Goal: Check status: Check status

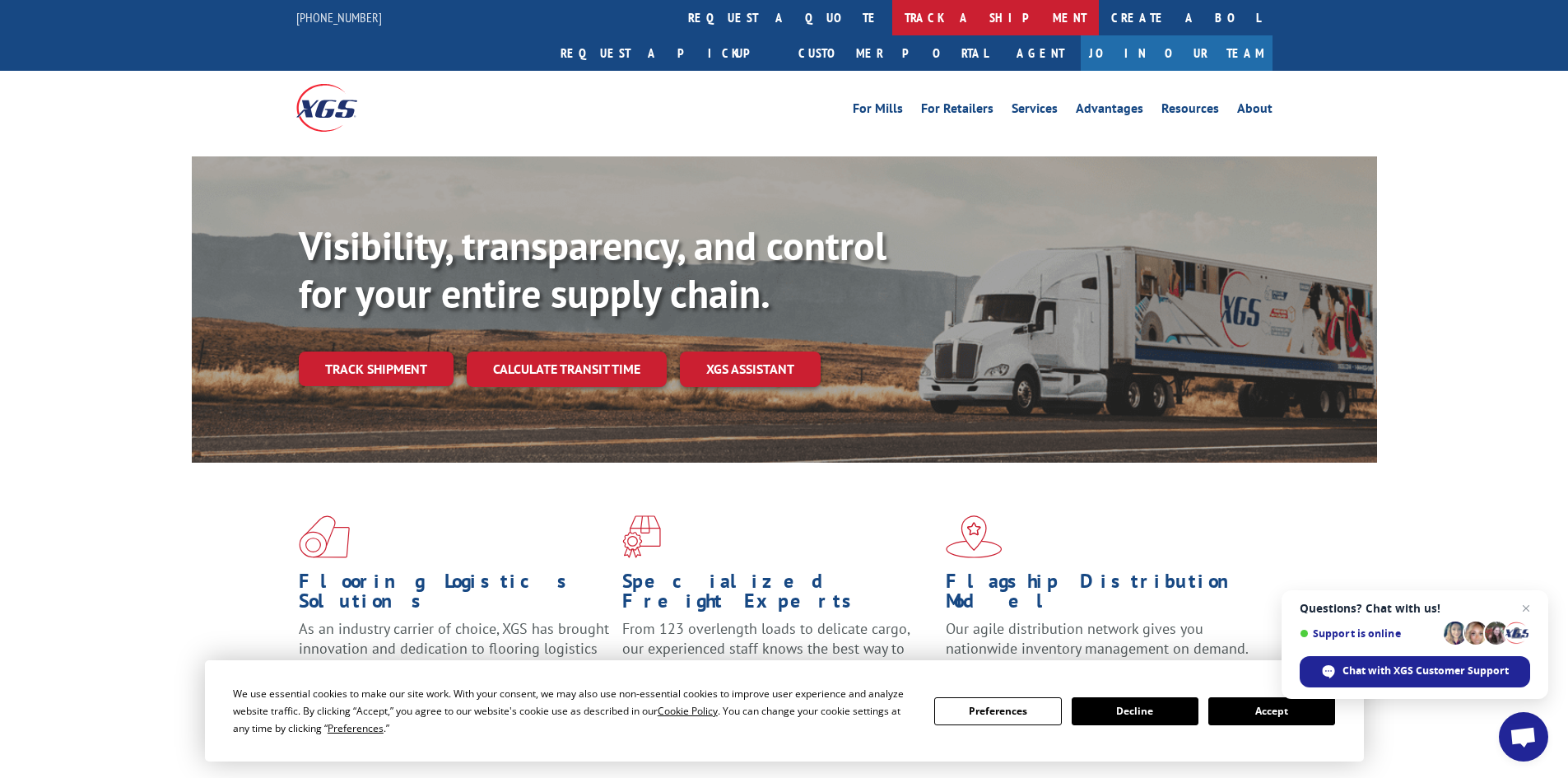
click at [892, 31] on link "track a shipment" at bounding box center [995, 18] width 206 height 35
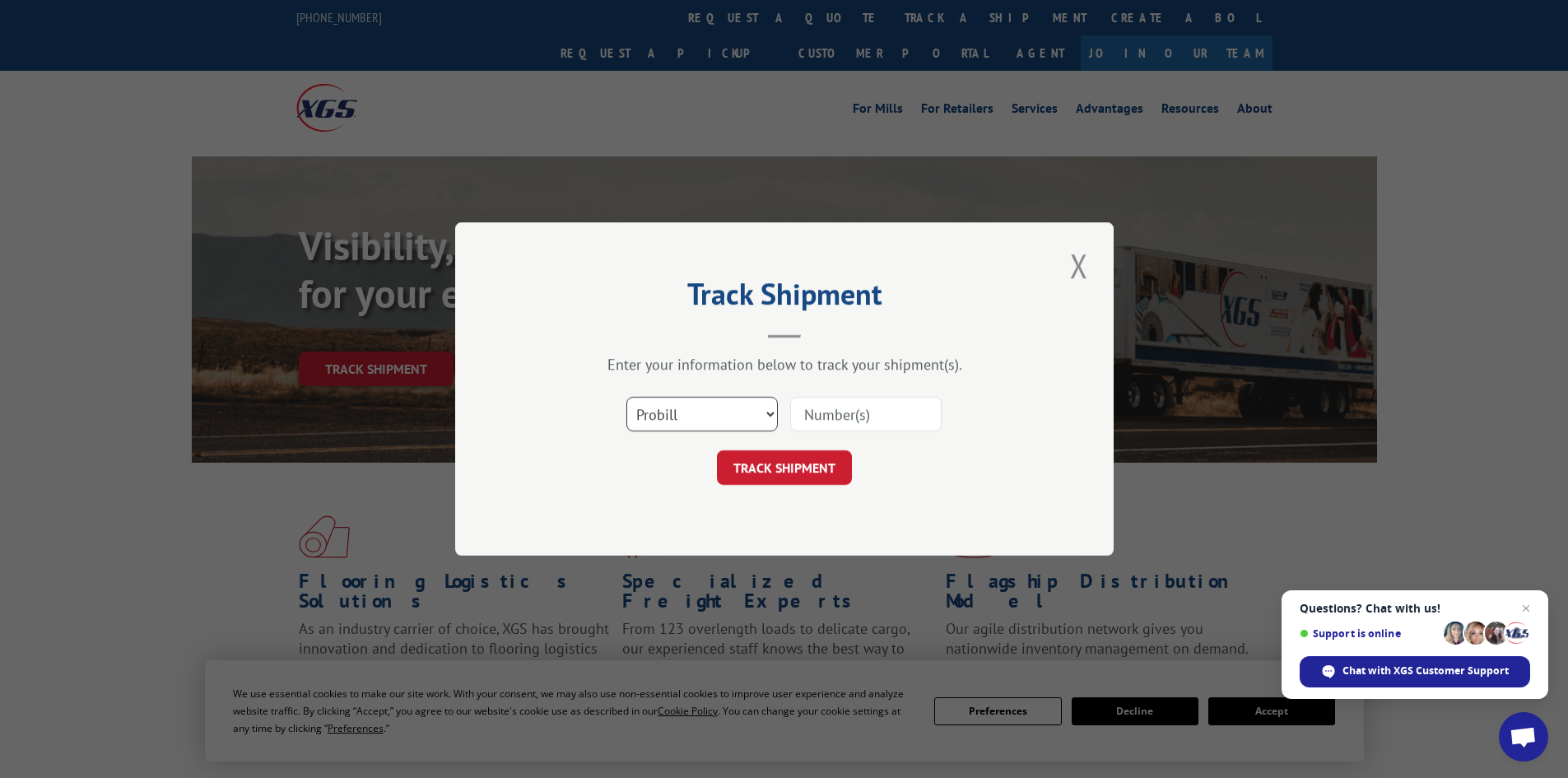
click at [718, 421] on select "Select category... Probill BOL PO" at bounding box center [703, 414] width 152 height 34
select select "bol"
click at [627, 397] on select "Select category... Probill BOL PO" at bounding box center [703, 414] width 152 height 34
click at [823, 407] on input at bounding box center [866, 414] width 152 height 34
paste input "5954627"
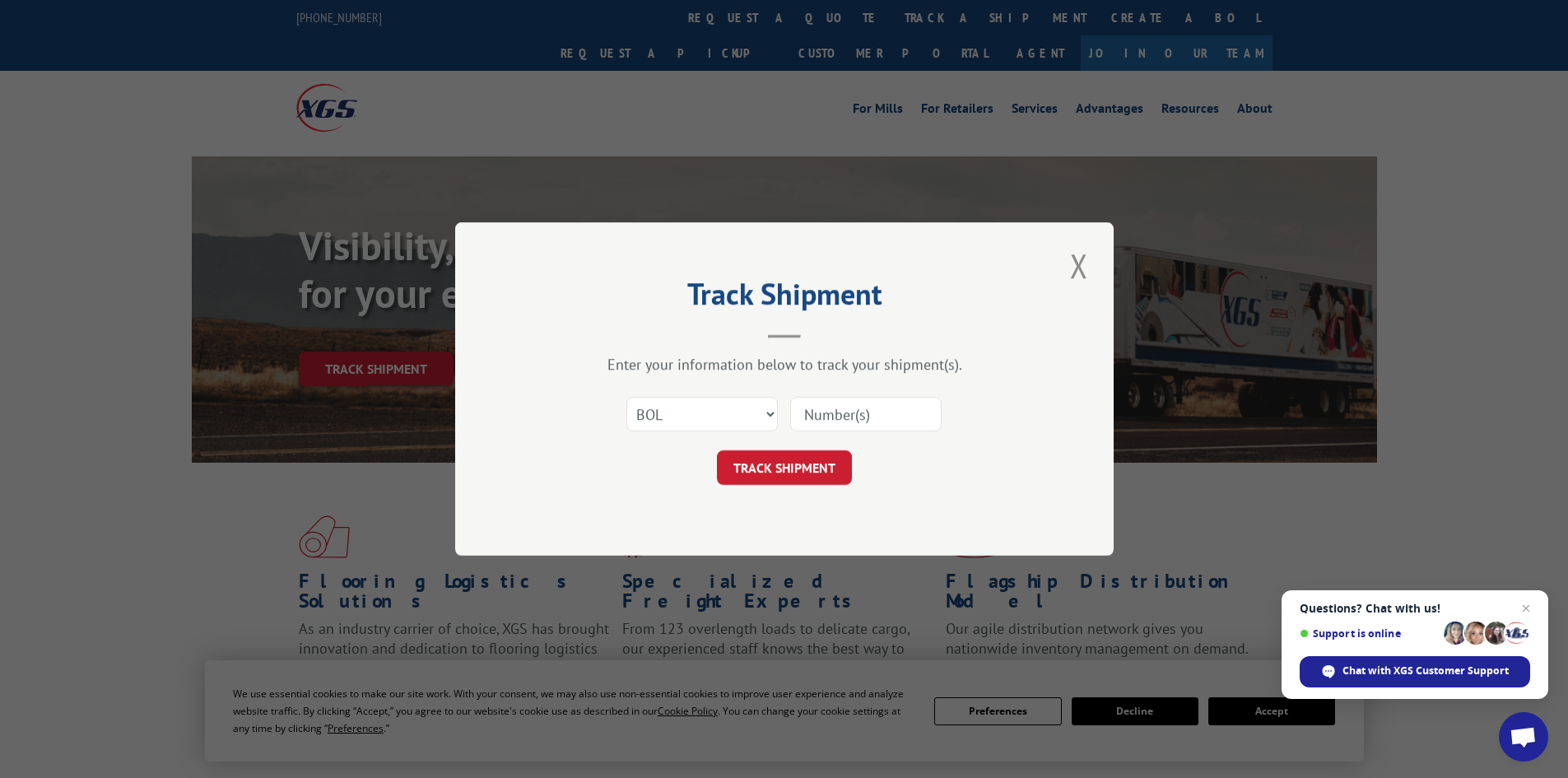
type input "5954627"
click button "TRACK SHIPMENT" at bounding box center [784, 467] width 135 height 34
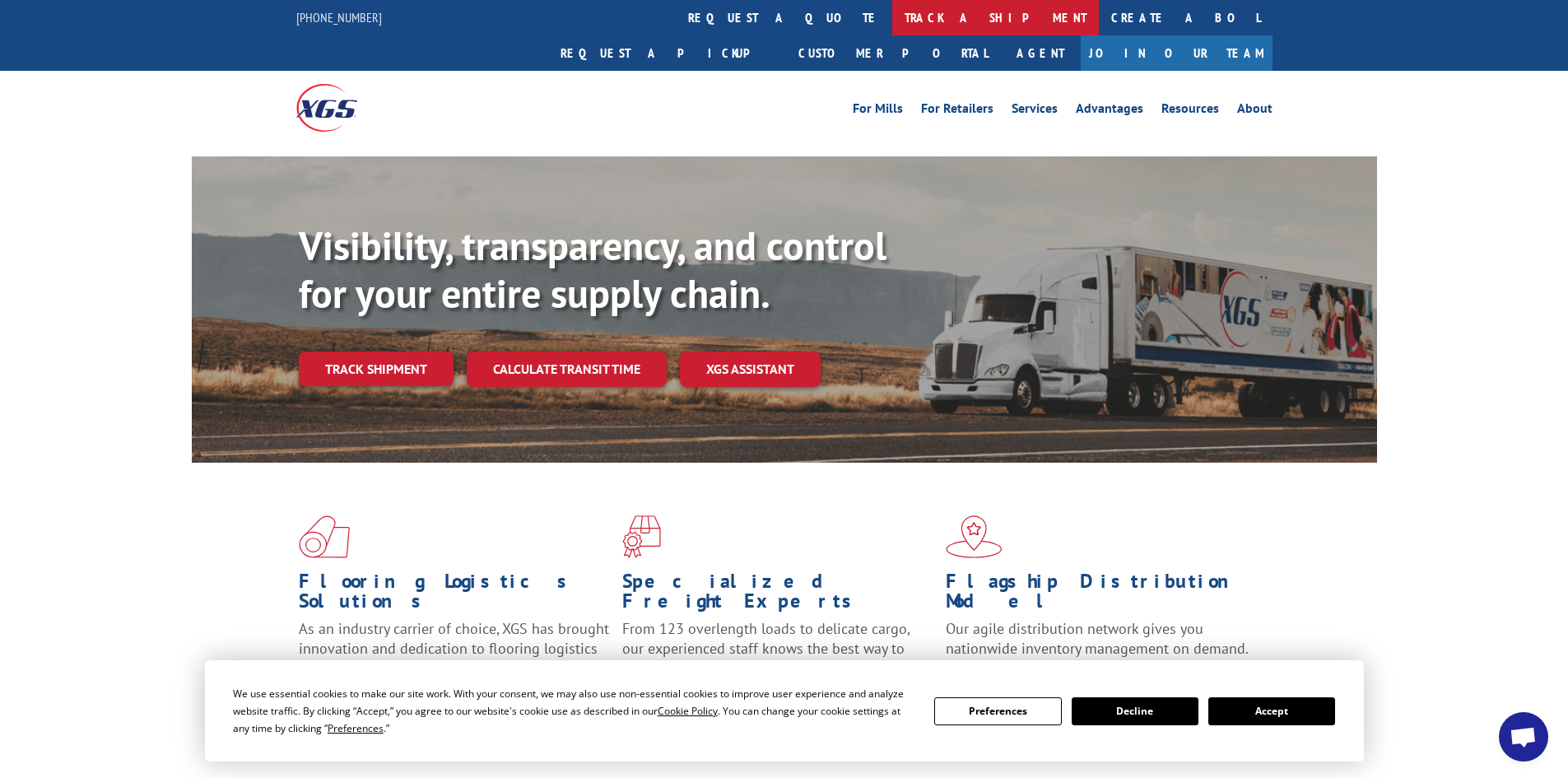
click at [892, 25] on link "track a shipment" at bounding box center [995, 18] width 206 height 35
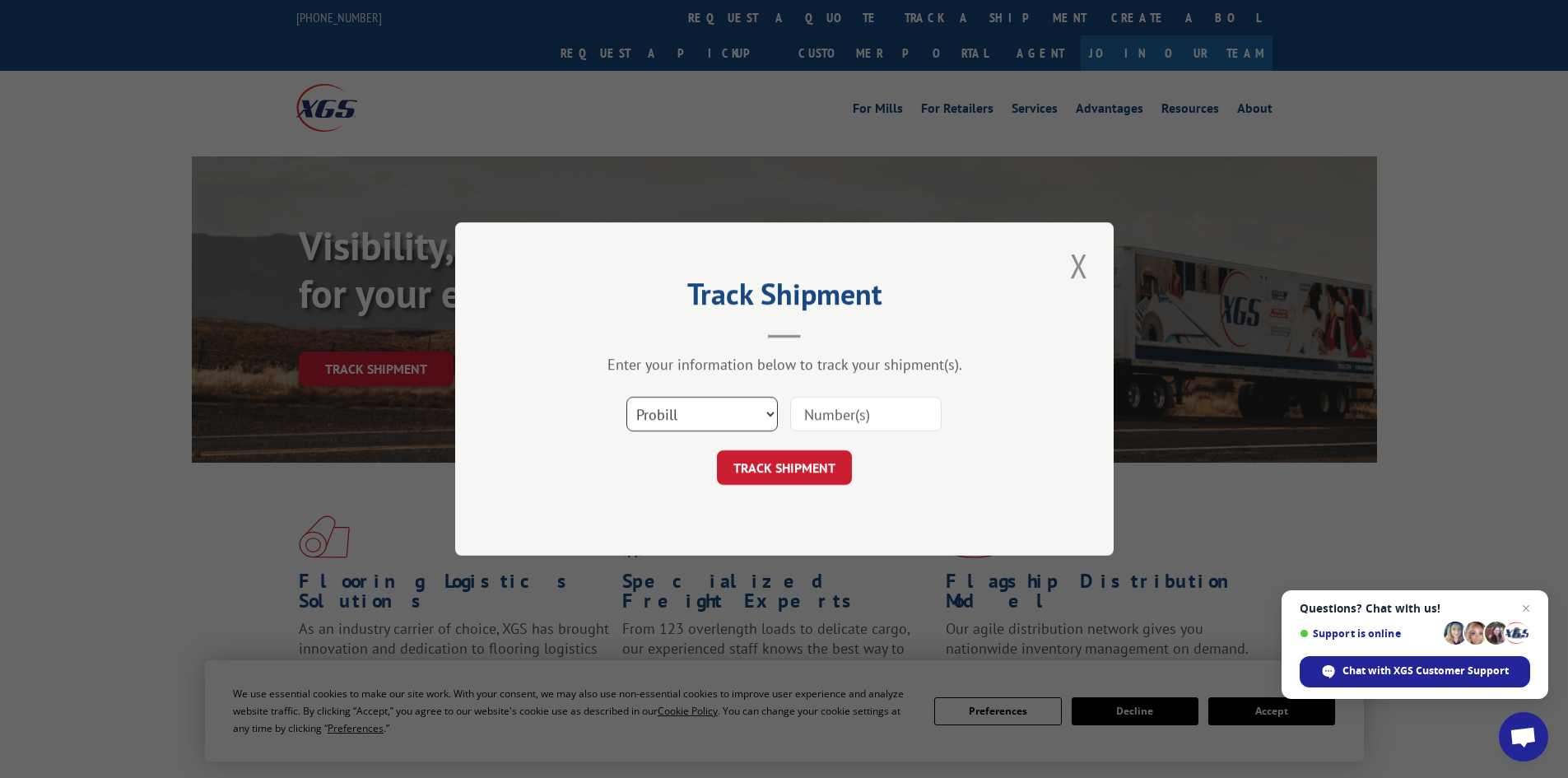
click at [697, 403] on select "Select category... Probill BOL PO" at bounding box center [703, 414] width 152 height 34
select select "bol"
click at [627, 397] on select "Select category... Probill BOL PO" at bounding box center [703, 414] width 152 height 34
click at [908, 418] on input at bounding box center [866, 414] width 152 height 34
paste input "5940013"
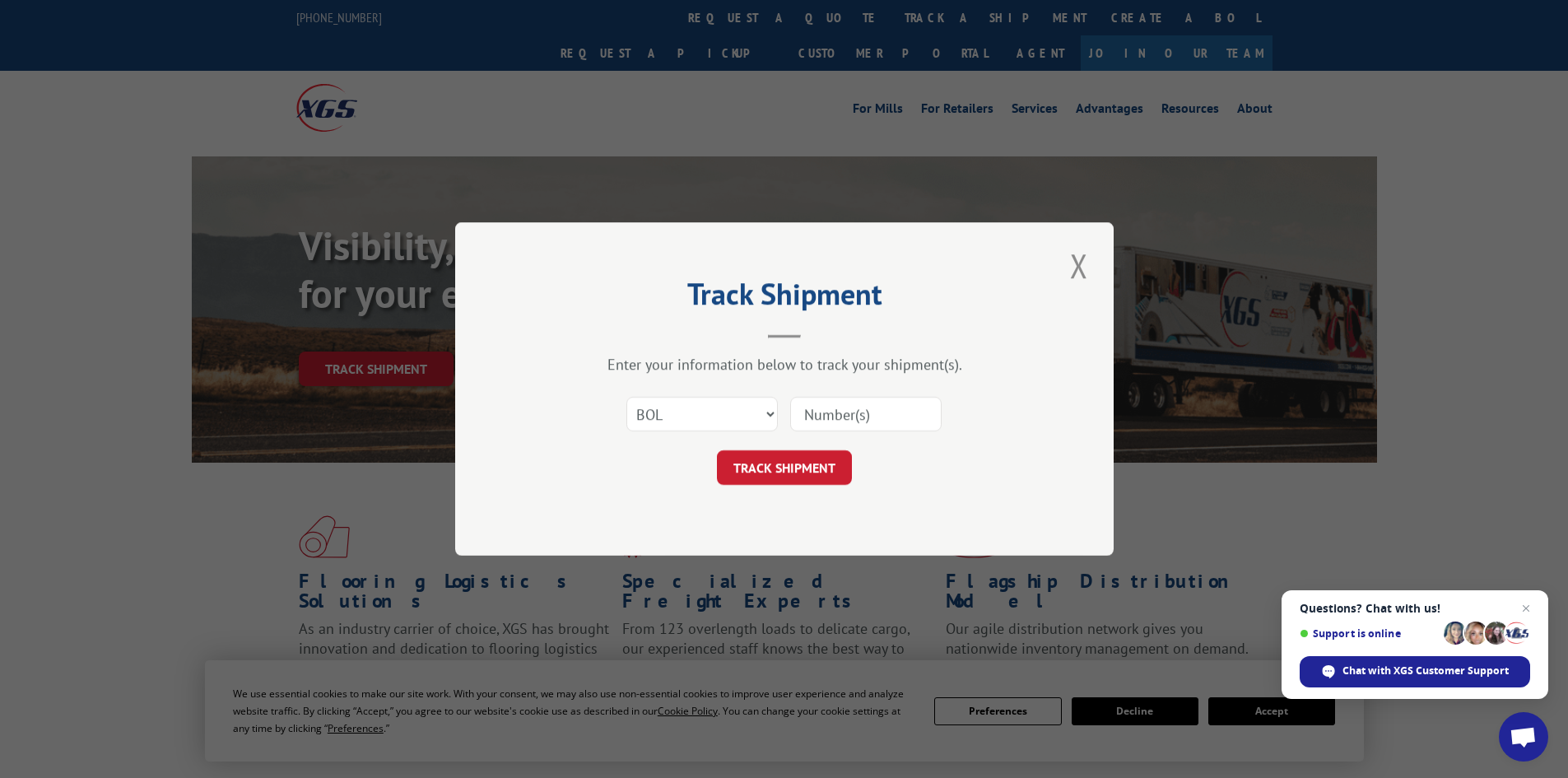
type input "5940013"
click button "TRACK SHIPMENT" at bounding box center [784, 467] width 135 height 34
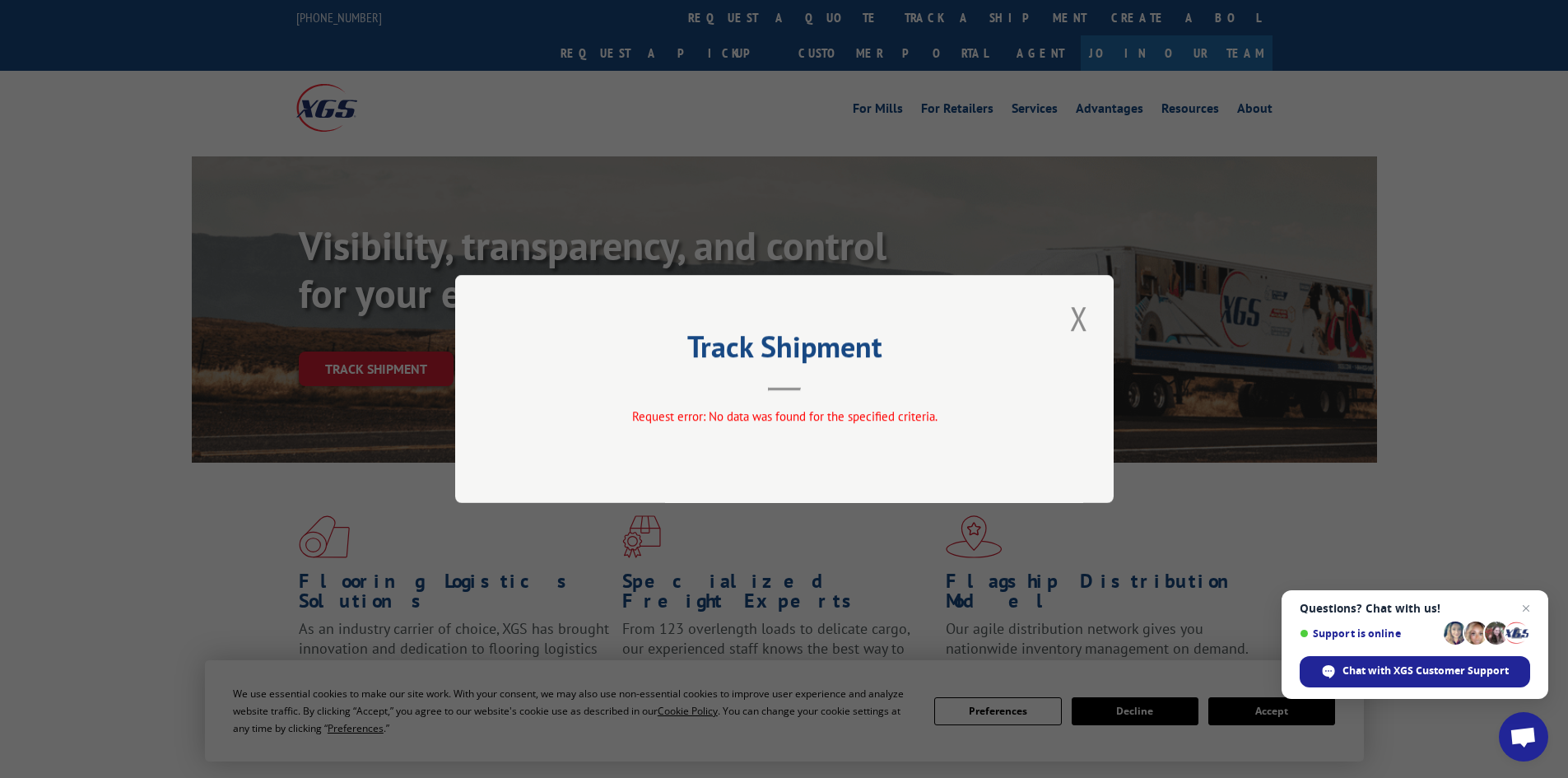
click at [1089, 322] on button "Close modal" at bounding box center [1079, 318] width 28 height 45
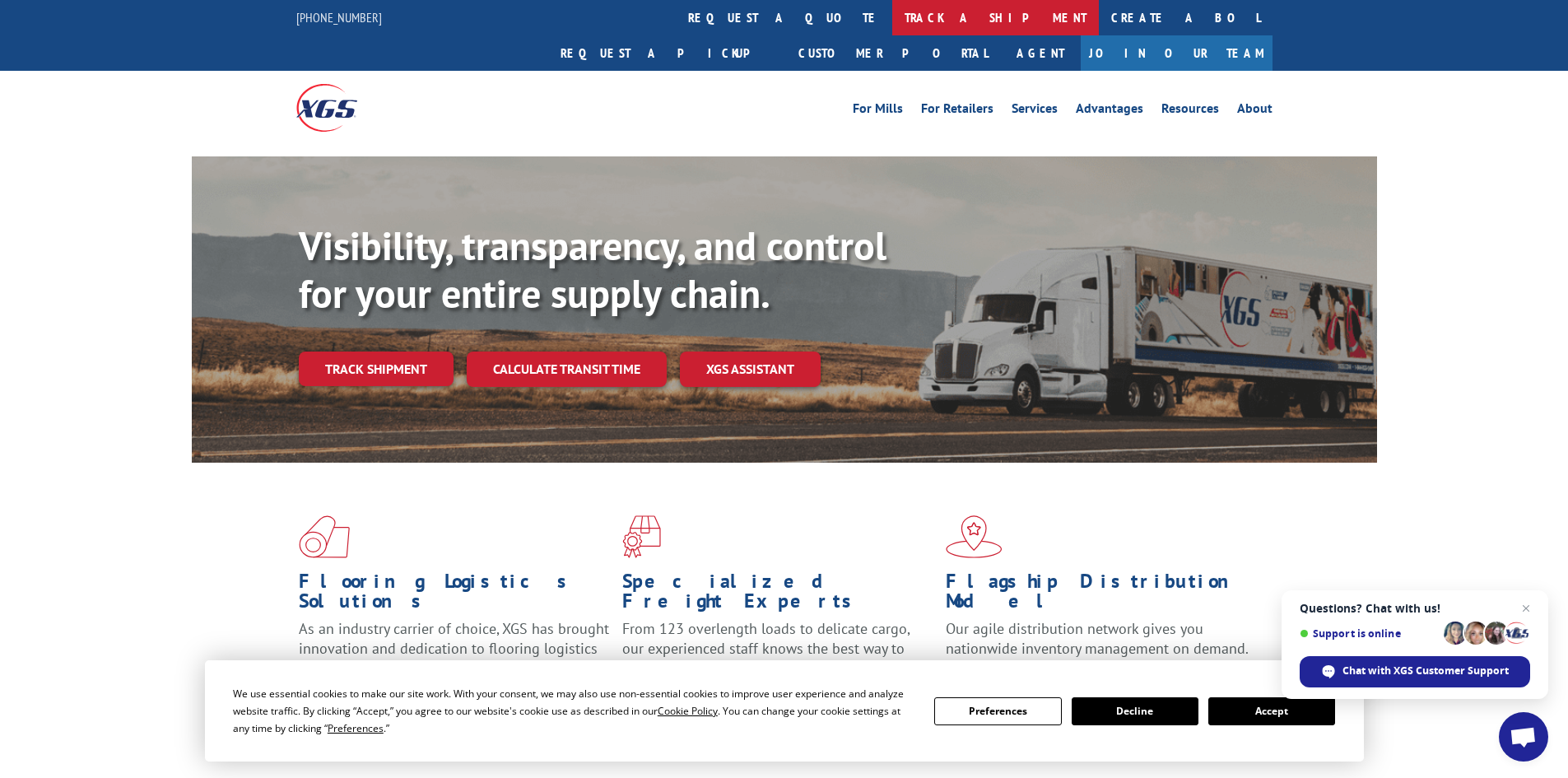
click at [892, 19] on link "track a shipment" at bounding box center [995, 18] width 206 height 35
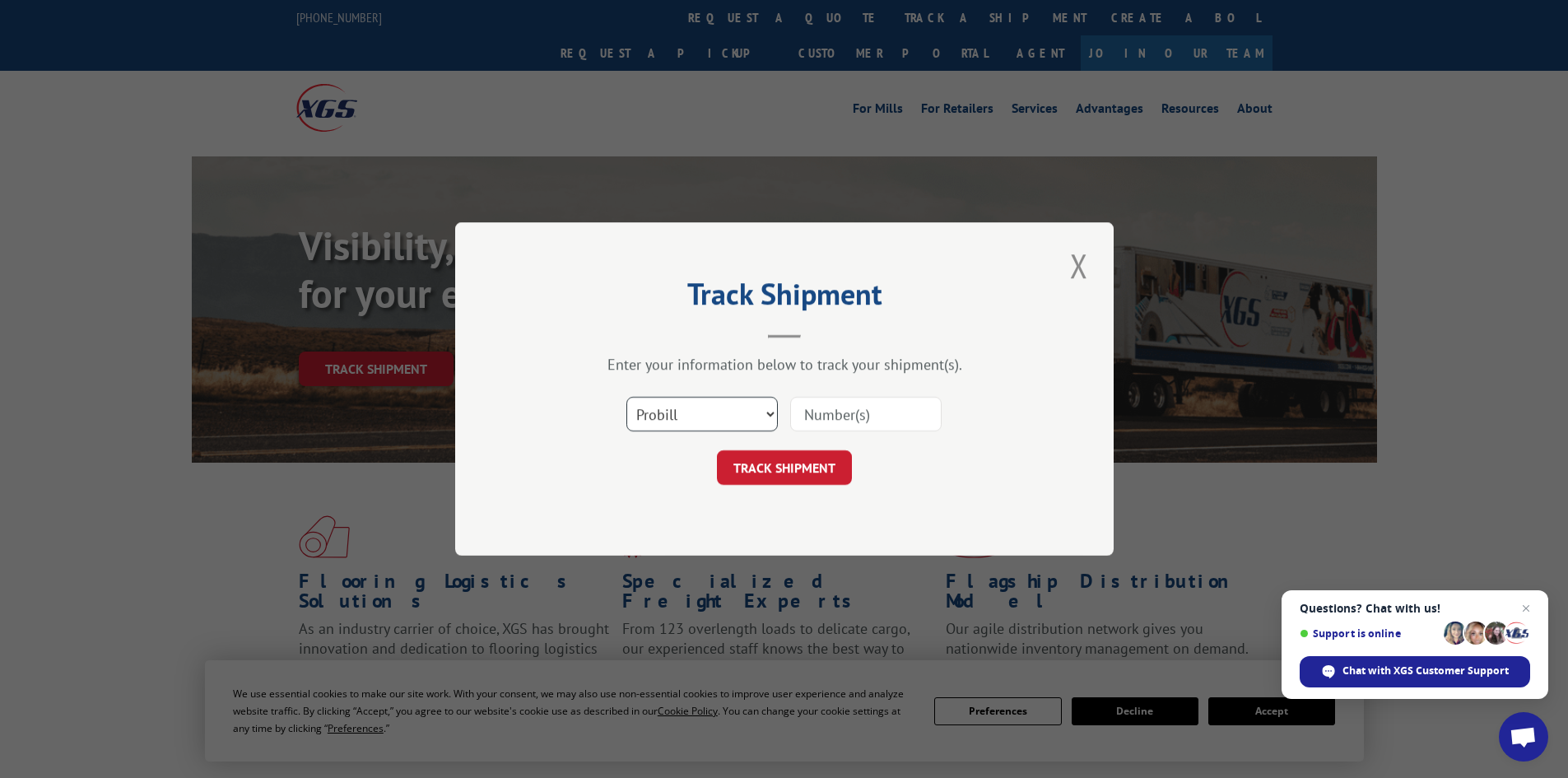
click at [759, 417] on select "Select category... Probill BOL PO" at bounding box center [703, 414] width 152 height 34
select select "po"
click at [627, 397] on select "Select category... Probill BOL PO" at bounding box center [703, 414] width 152 height 34
click at [852, 423] on input at bounding box center [866, 414] width 152 height 34
paste input "06527220"
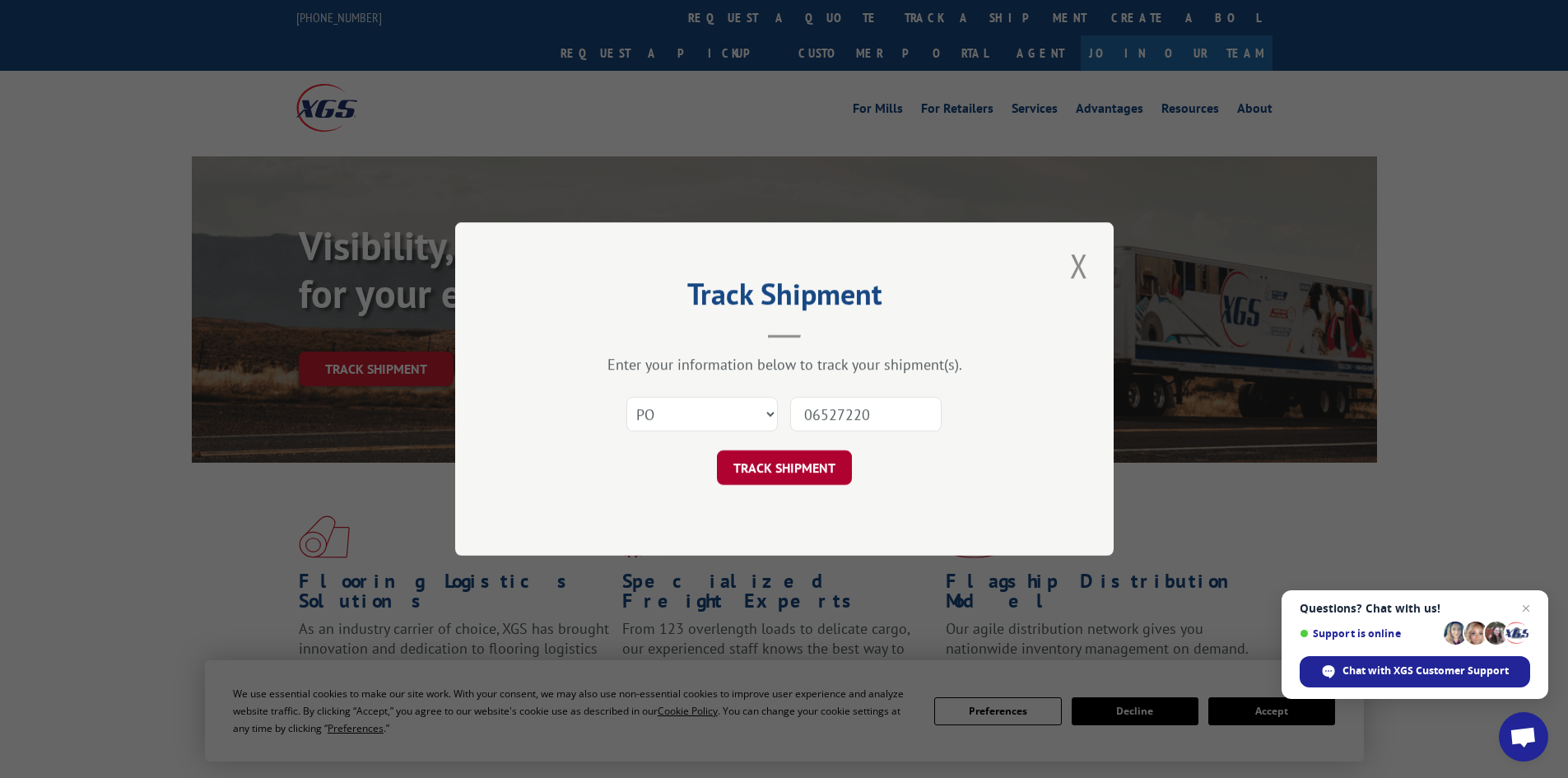
type input "06527220"
click at [752, 458] on button "TRACK SHIPMENT" at bounding box center [784, 467] width 135 height 34
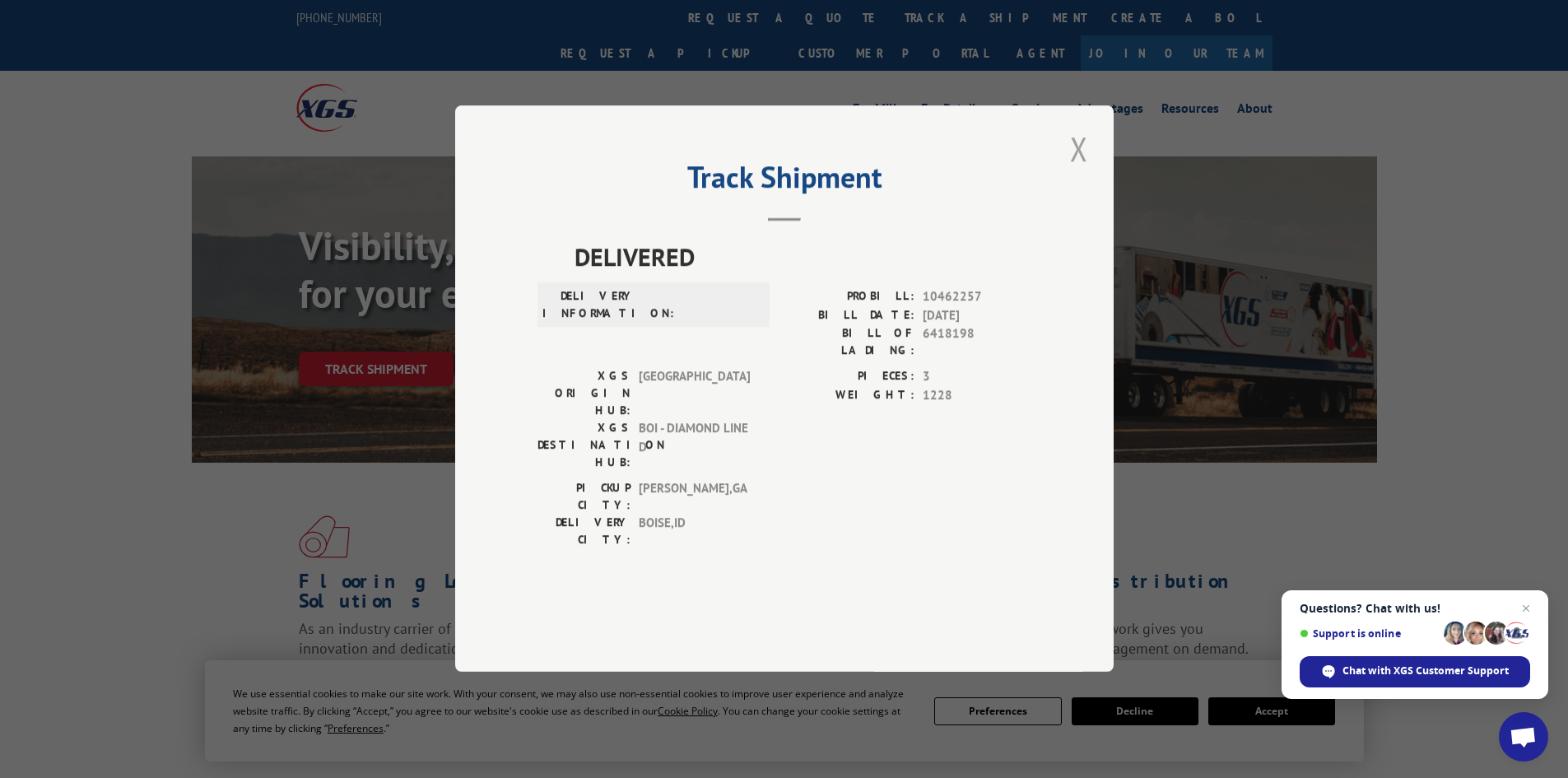
click at [1083, 171] on button "Close modal" at bounding box center [1079, 148] width 28 height 45
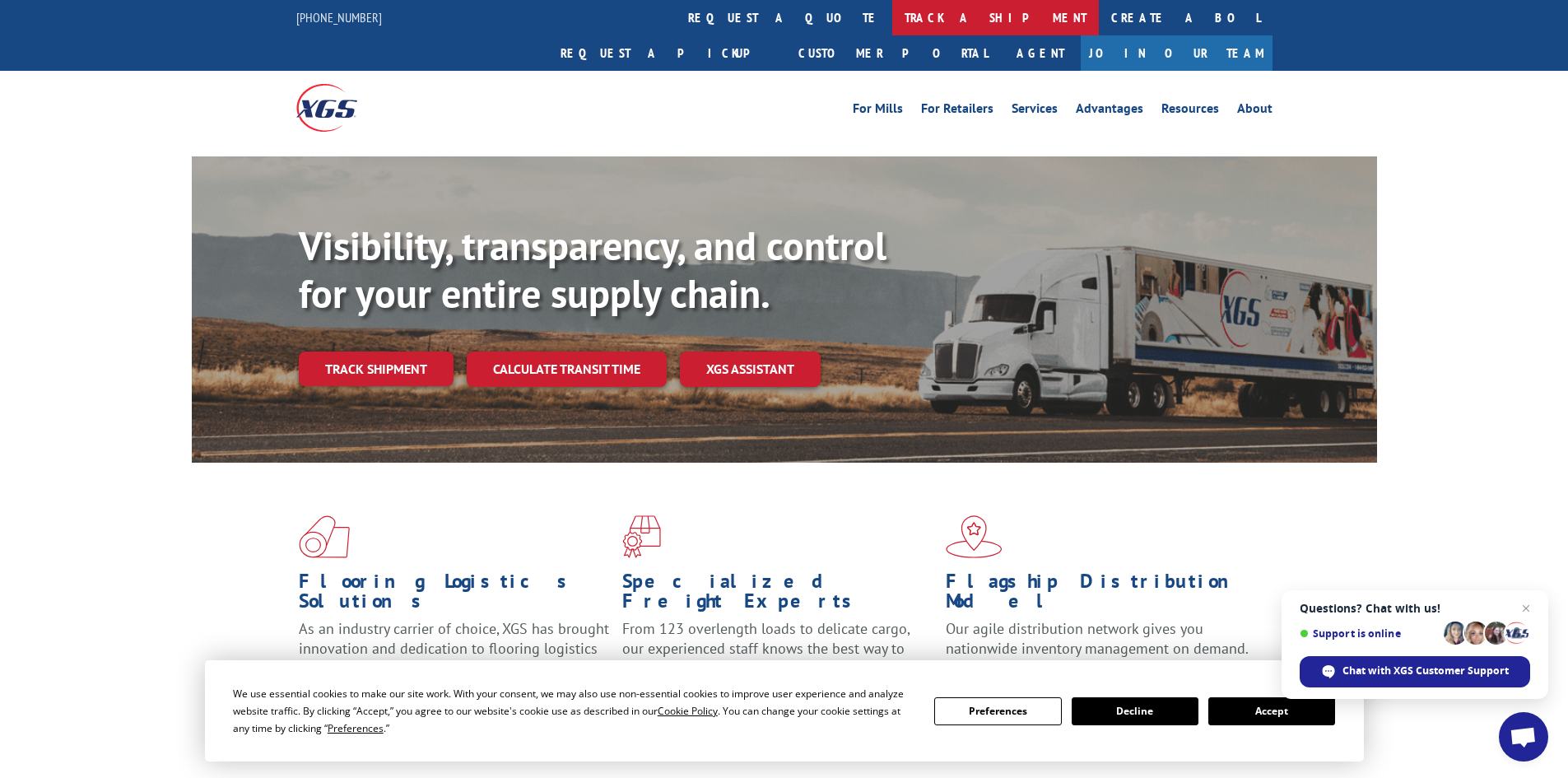
click at [892, 17] on link "track a shipment" at bounding box center [995, 18] width 206 height 35
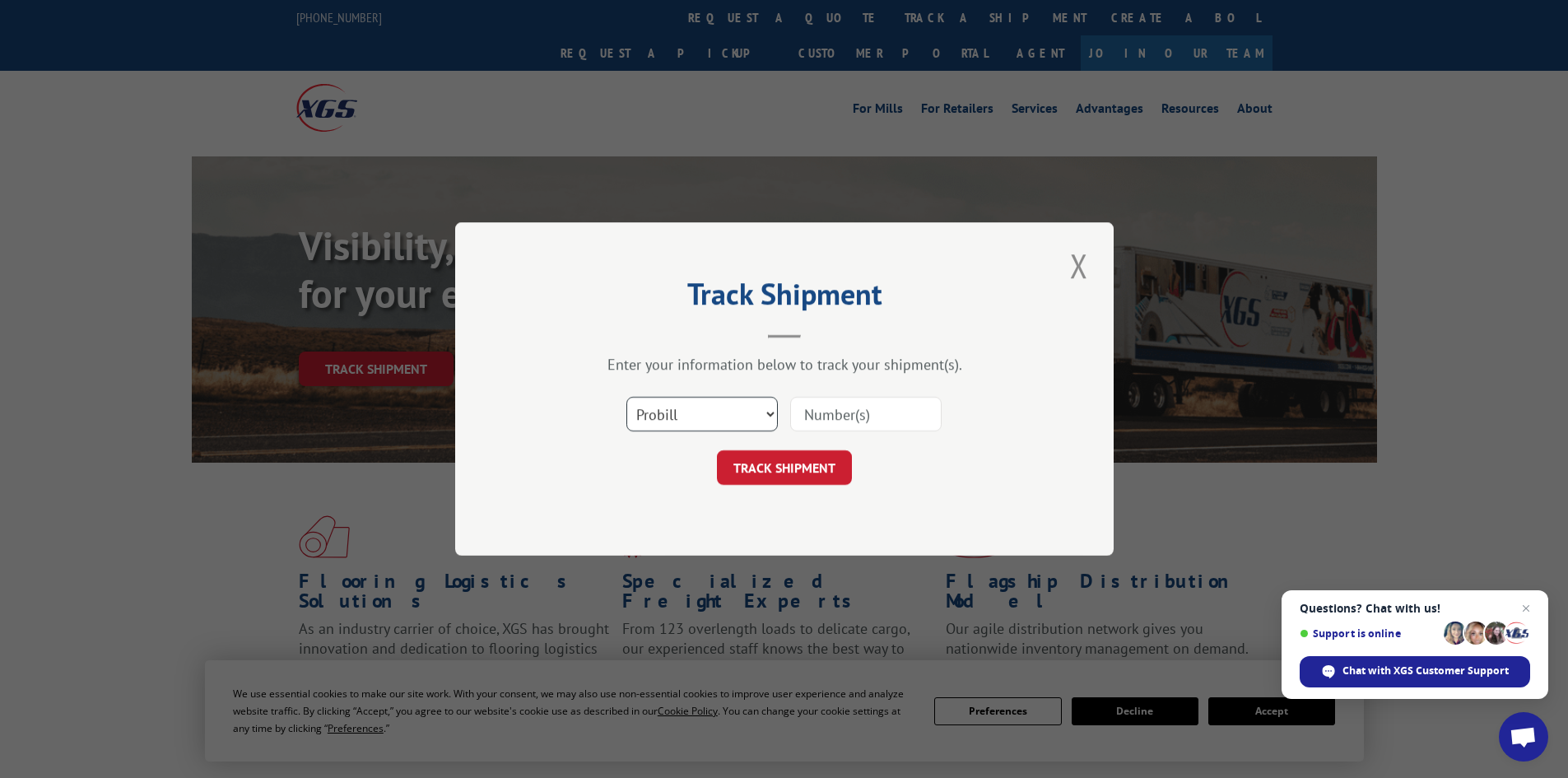
click at [729, 411] on select "Select category... Probill BOL PO" at bounding box center [703, 414] width 152 height 34
select select "bol"
click at [627, 397] on select "Select category... Probill BOL PO" at bounding box center [703, 414] width 152 height 34
click at [829, 416] on input at bounding box center [866, 414] width 152 height 34
paste input "5940013"
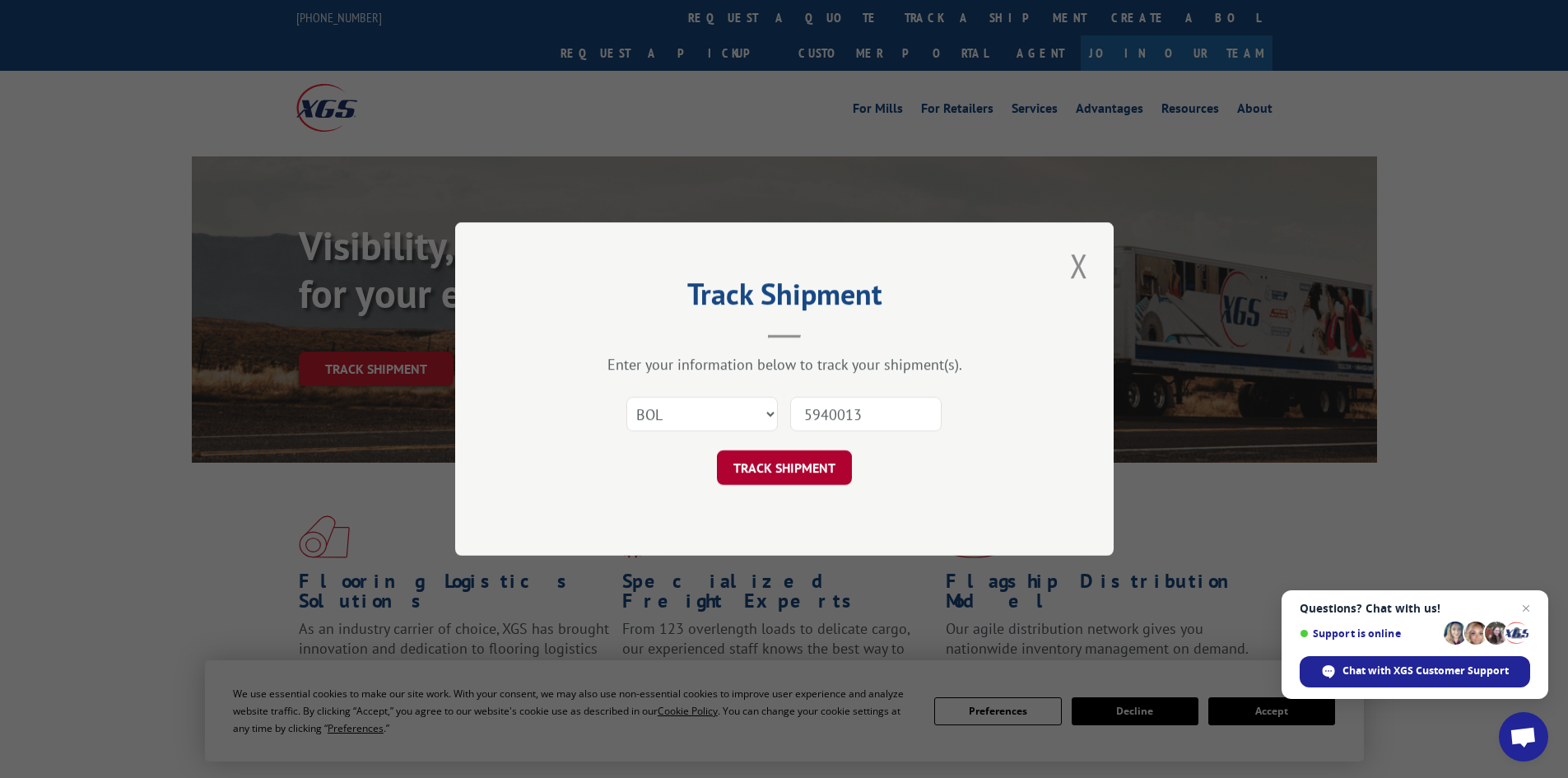
type input "5940013"
click at [832, 477] on button "TRACK SHIPMENT" at bounding box center [784, 467] width 135 height 34
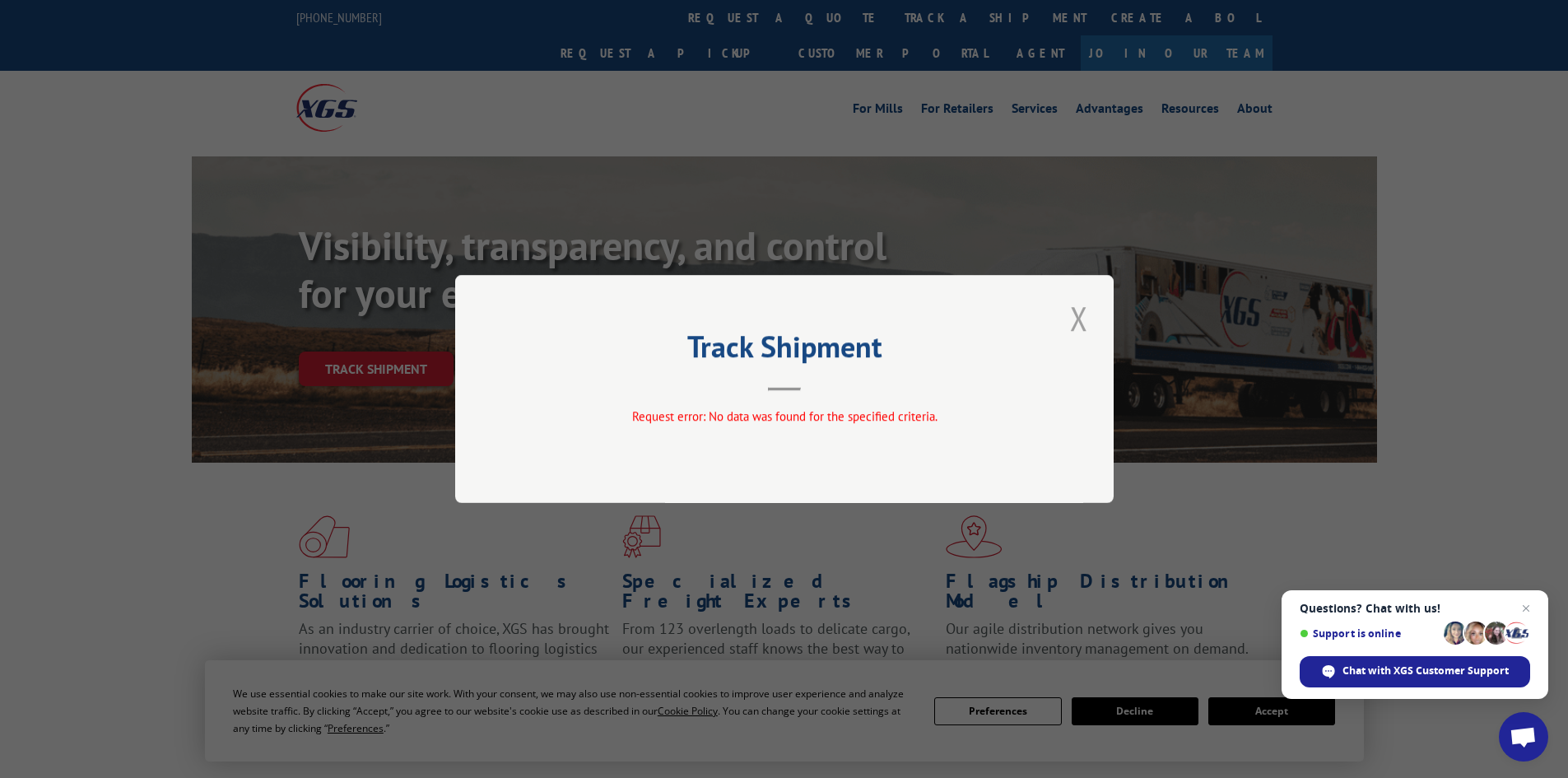
click at [1088, 322] on button "Close modal" at bounding box center [1079, 318] width 28 height 45
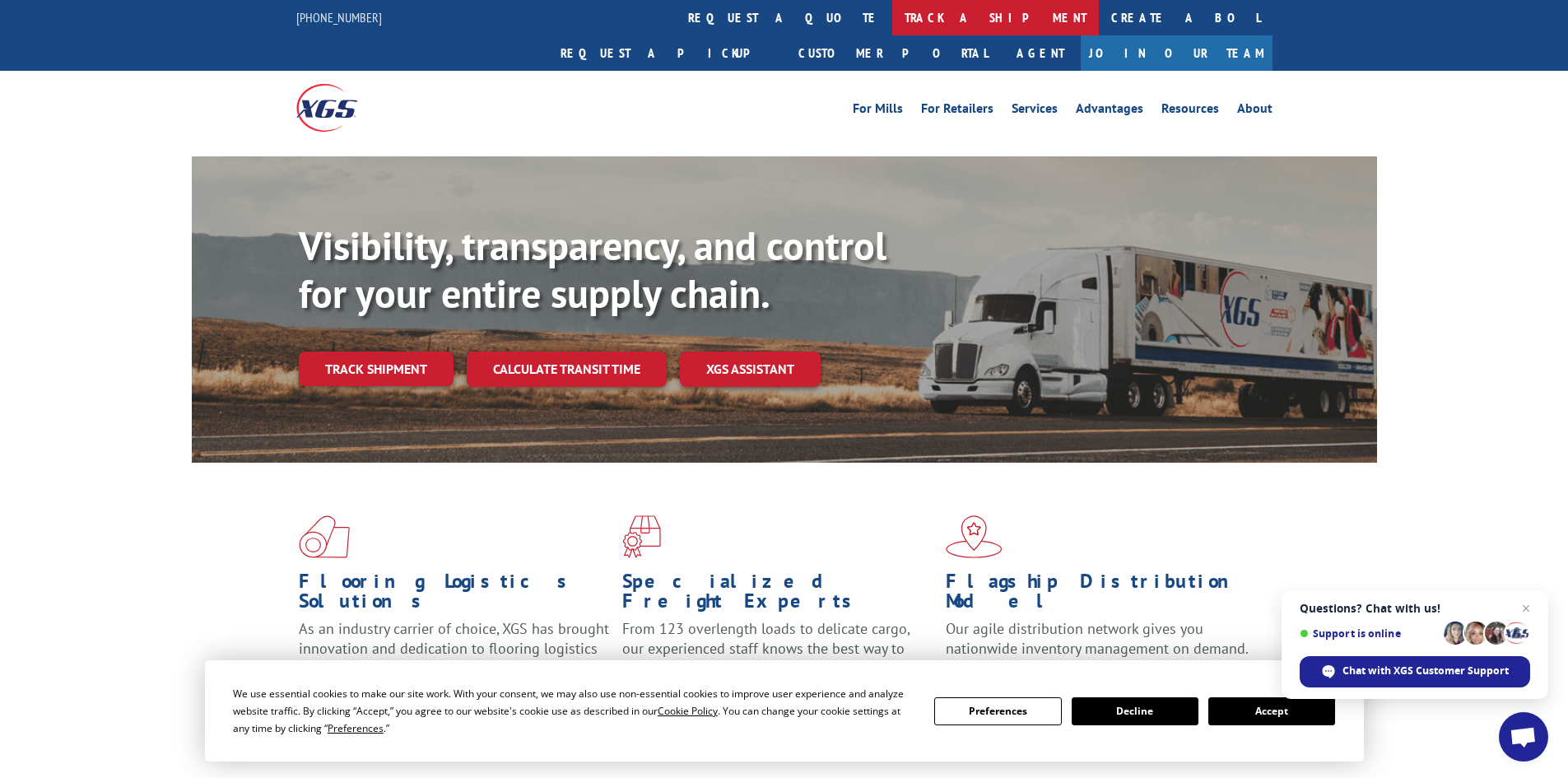
click at [892, 9] on link "track a shipment" at bounding box center [995, 18] width 206 height 35
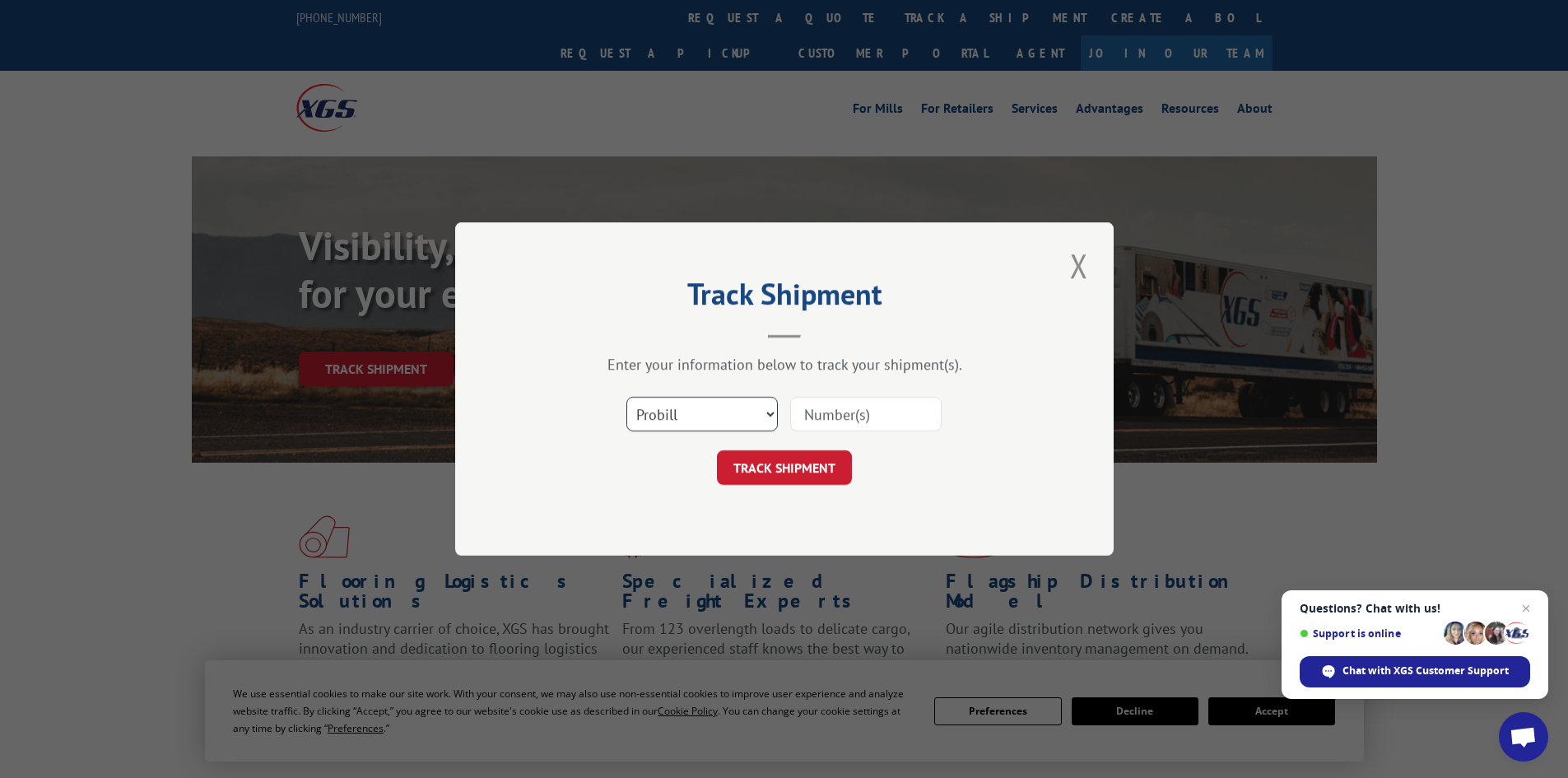
click at [708, 420] on select "Select category... Probill BOL PO" at bounding box center [703, 414] width 152 height 34
click at [857, 420] on input at bounding box center [866, 414] width 152 height 34
paste input "14012168"
type input "14012168"
click at [717, 451] on button "TRACK SHIPMENT" at bounding box center [784, 467] width 135 height 34
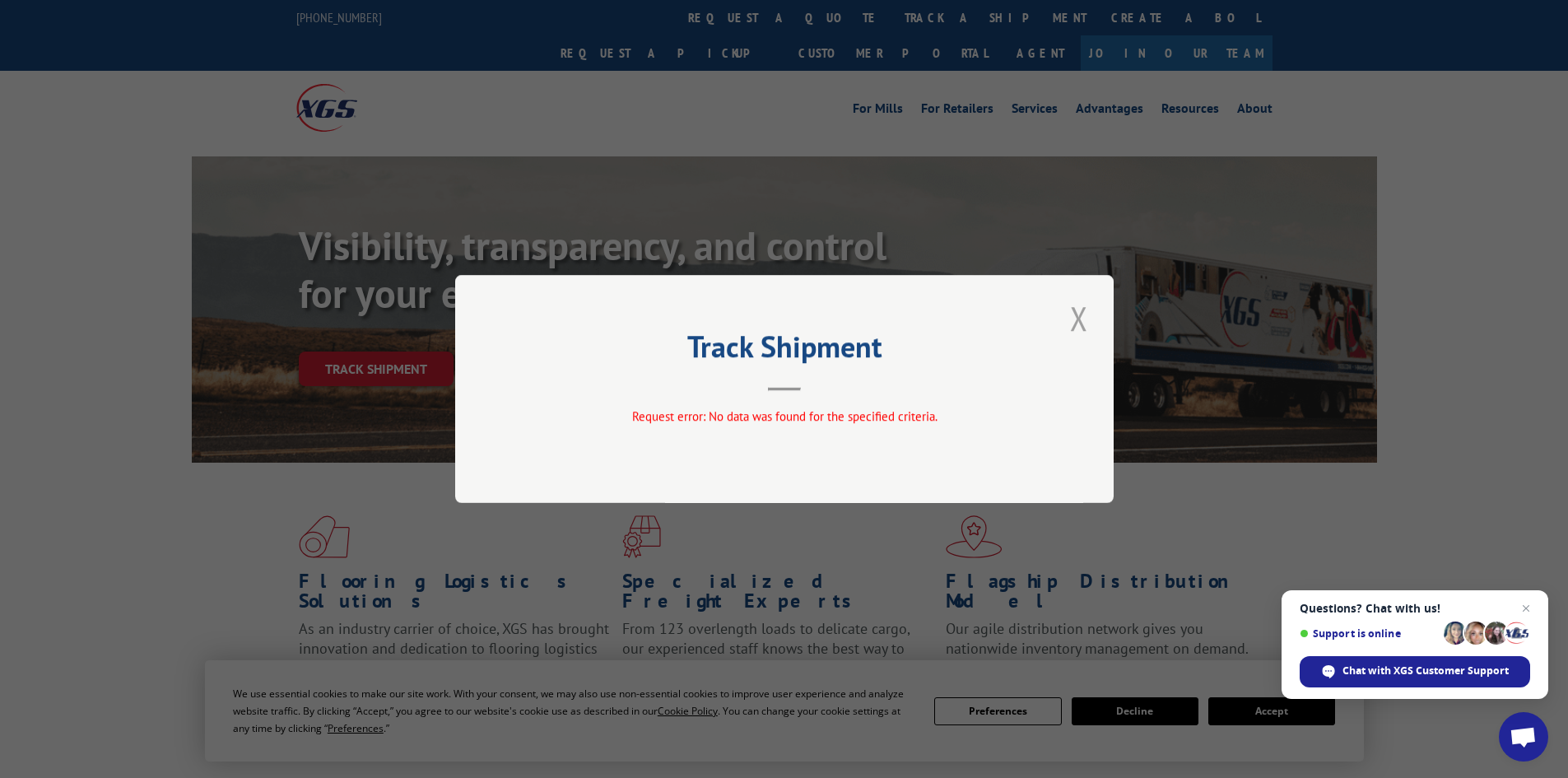
click at [1084, 320] on button "Close modal" at bounding box center [1079, 318] width 28 height 45
